Goal: Information Seeking & Learning: Check status

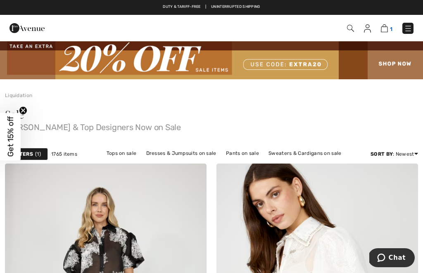
click at [387, 28] on img at bounding box center [384, 28] width 7 height 8
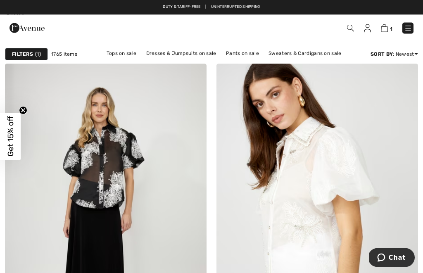
scroll to position [100, 0]
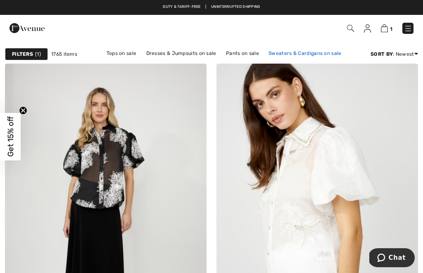
click at [311, 56] on link "Sweaters & Cardigans on sale" at bounding box center [304, 53] width 81 height 11
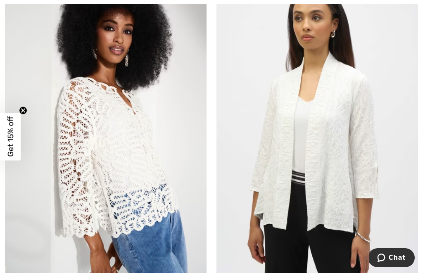
scroll to position [864, 0]
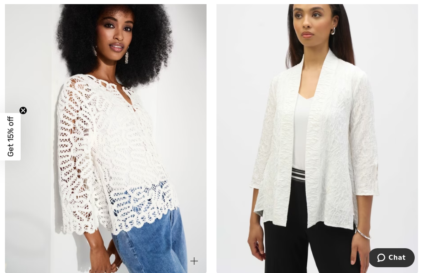
click at [123, 150] on img at bounding box center [106, 122] width 202 height 302
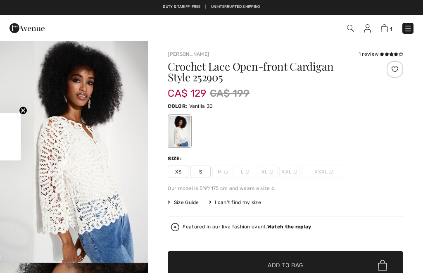
checkbox input "true"
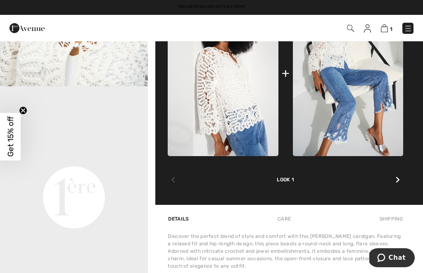
scroll to position [400, 0]
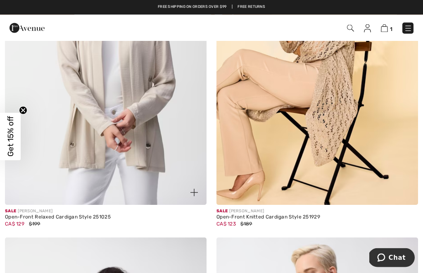
scroll to position [2711, 0]
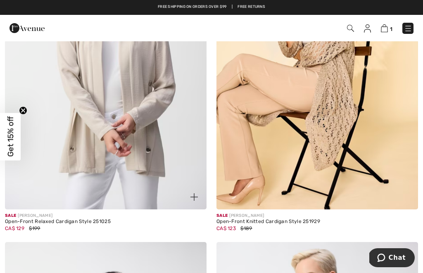
click at [59, 171] on img at bounding box center [106, 58] width 202 height 302
click at [54, 162] on img at bounding box center [106, 58] width 202 height 302
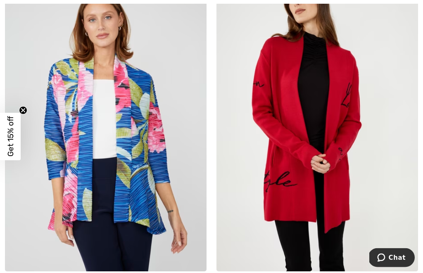
scroll to position [4431, 0]
click at [382, 231] on img at bounding box center [317, 120] width 202 height 302
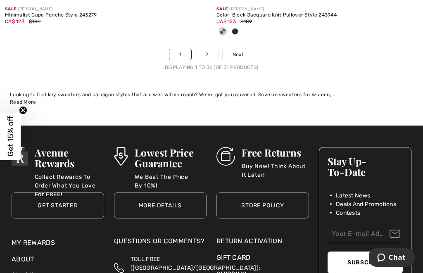
scroll to position [6401, 0]
click at [205, 52] on link "2" at bounding box center [206, 54] width 23 height 11
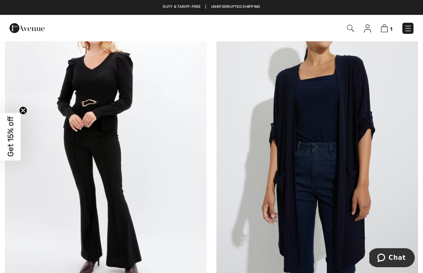
scroll to position [2264, 0]
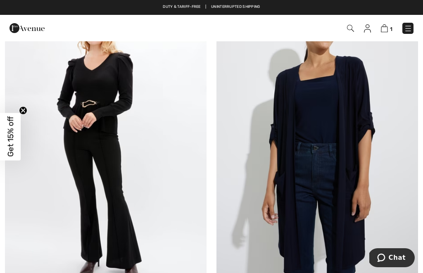
click at [386, 200] on img at bounding box center [317, 143] width 202 height 302
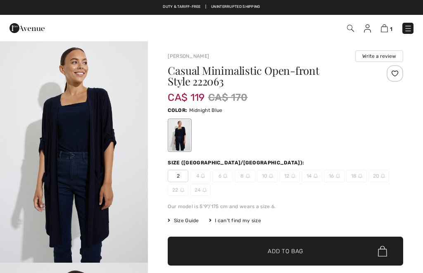
checkbox input "true"
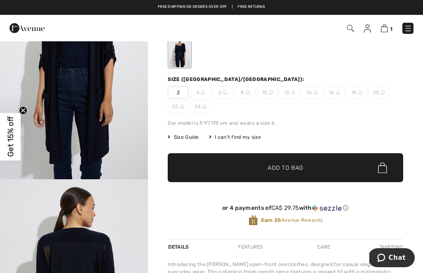
scroll to position [83, 0]
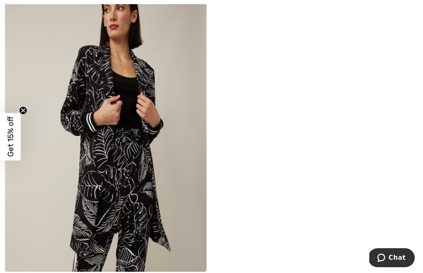
scroll to position [2648, 0]
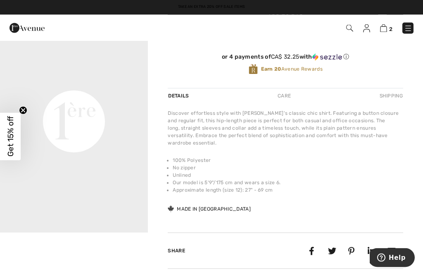
scroll to position [247, 0]
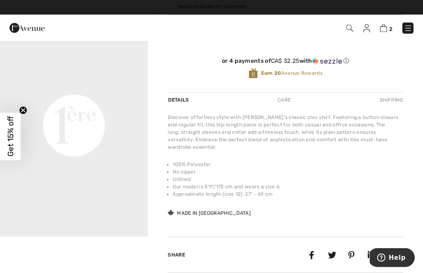
click at [60, 89] on video "Your browser does not support the video tag." at bounding box center [74, 52] width 148 height 74
click at [52, 89] on video "Your browser does not support the video tag." at bounding box center [74, 52] width 148 height 74
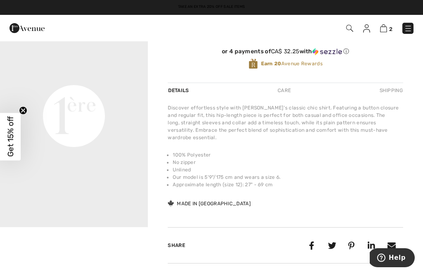
click at [52, 79] on video "Your browser does not support the video tag." at bounding box center [74, 42] width 148 height 74
click at [23, 114] on circle "Close teaser" at bounding box center [23, 111] width 8 height 8
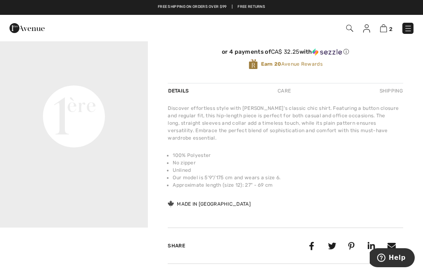
click at [99, 80] on video "Your browser does not support the video tag." at bounding box center [74, 43] width 148 height 74
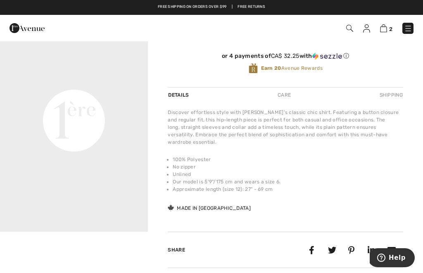
scroll to position [257, 0]
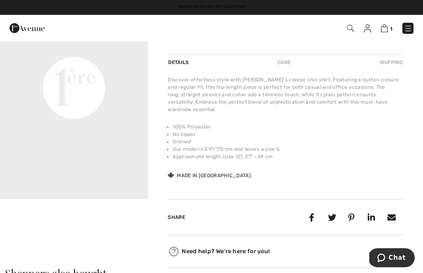
scroll to position [287, 0]
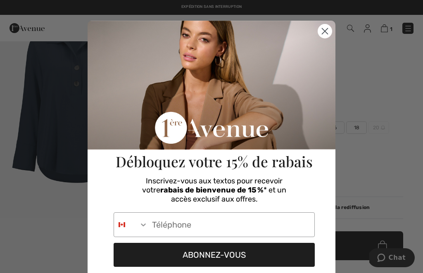
click at [322, 32] on circle "Close dialog" at bounding box center [325, 31] width 14 height 14
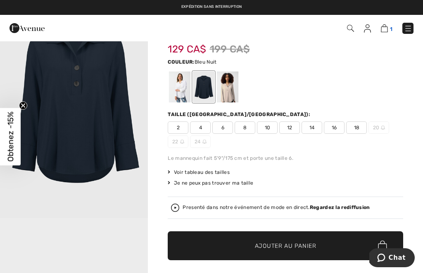
click at [387, 30] on img at bounding box center [384, 28] width 7 height 8
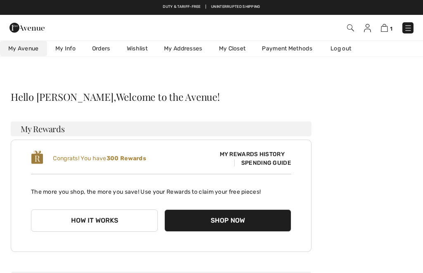
click at [102, 48] on link "Orders" at bounding box center [101, 48] width 35 height 15
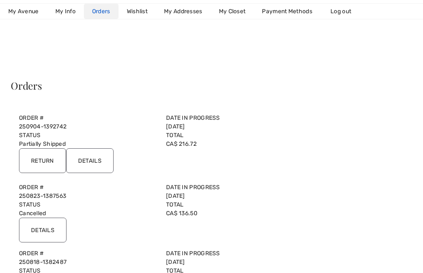
scroll to position [12, 0]
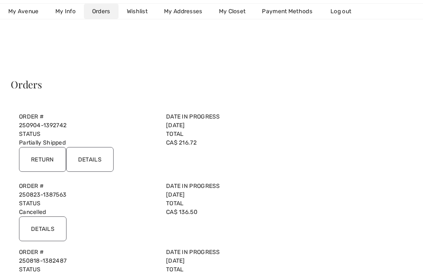
click at [88, 164] on input "Details" at bounding box center [89, 159] width 47 height 25
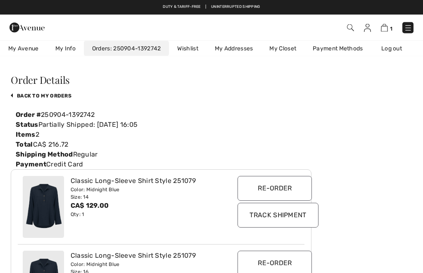
scroll to position [0, 0]
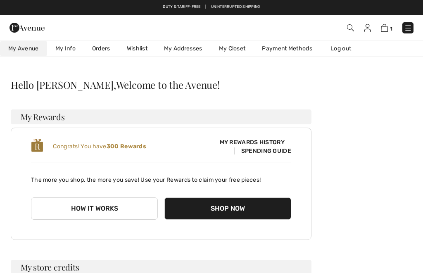
click at [106, 50] on link "Orders" at bounding box center [101, 48] width 35 height 15
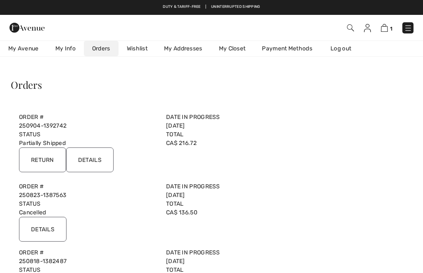
click at [97, 163] on input "Details" at bounding box center [89, 159] width 47 height 25
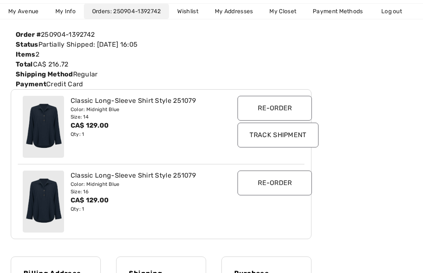
scroll to position [100, 0]
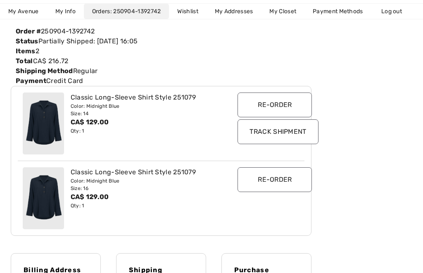
click at [293, 131] on input "Track Shipment" at bounding box center [277, 131] width 81 height 25
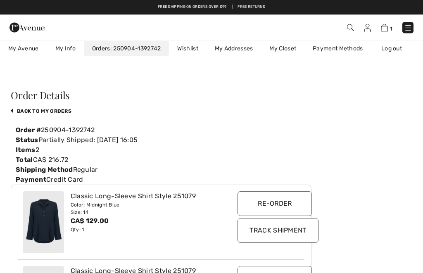
scroll to position [0, 0]
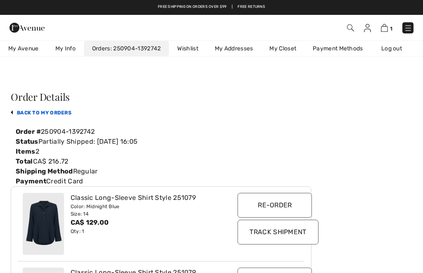
click at [61, 112] on link "back to My Orders" at bounding box center [41, 113] width 61 height 6
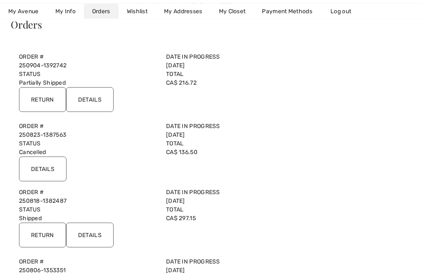
click at [39, 173] on input "Details" at bounding box center [42, 169] width 47 height 25
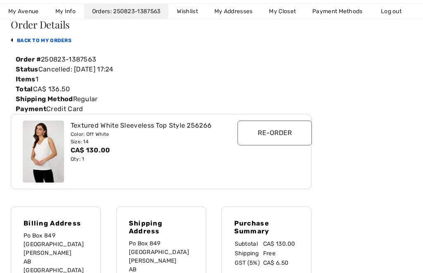
click at [56, 41] on link "back to My Orders" at bounding box center [41, 41] width 61 height 6
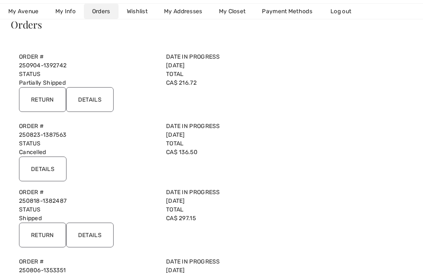
click at [102, 236] on input "Details" at bounding box center [89, 235] width 47 height 25
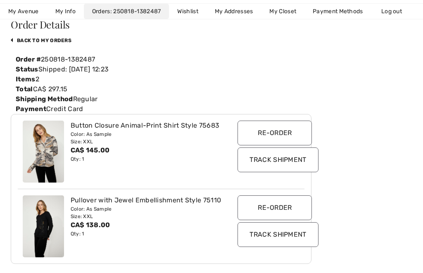
click at [275, 237] on input "Track Shipment" at bounding box center [277, 234] width 81 height 25
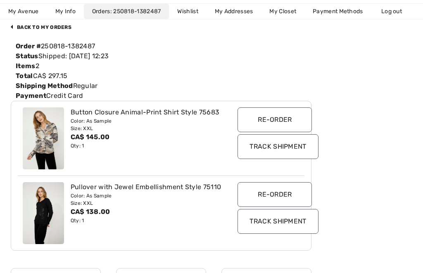
click at [289, 149] on input "Track Shipment" at bounding box center [277, 146] width 81 height 25
click at [45, 213] on img at bounding box center [43, 213] width 41 height 62
click at [188, 186] on div "Pullover with Jewel Embellishment Style 75110" at bounding box center [149, 187] width 157 height 10
click at [50, 211] on img at bounding box center [43, 213] width 41 height 62
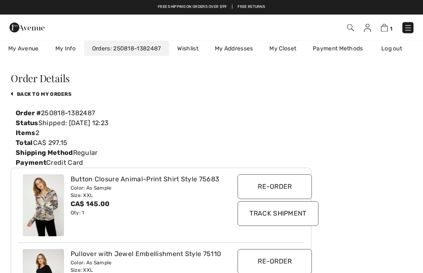
scroll to position [0, 0]
